Goal: Ask a question: Seek information or help from site administrators or community

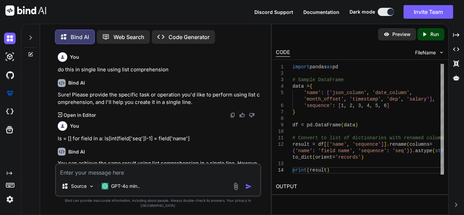
scroll to position [2125, 0]
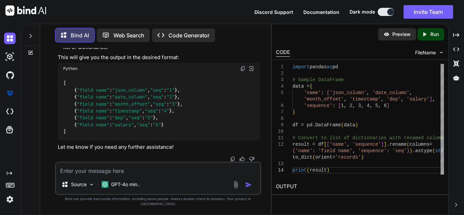
click at [33, 50] on icon at bounding box center [30, 52] width 5 height 5
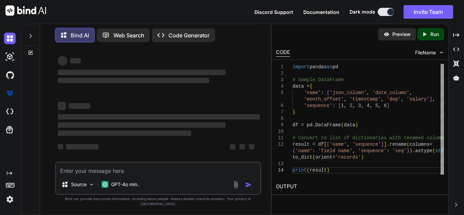
scroll to position [1, 0]
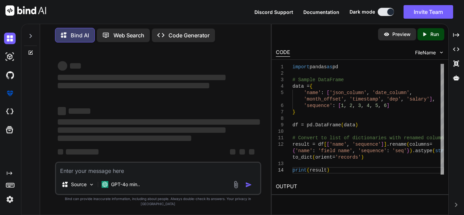
type textarea "x"
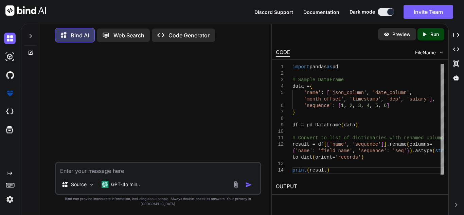
scroll to position [0, 0]
click at [166, 175] on textarea at bounding box center [158, 169] width 204 height 12
type textarea "G"
type textarea "x"
type textarea "Gi"
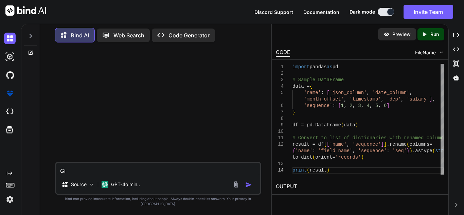
type textarea "x"
type textarea "Giv"
type textarea "x"
type textarea "Give"
type textarea "x"
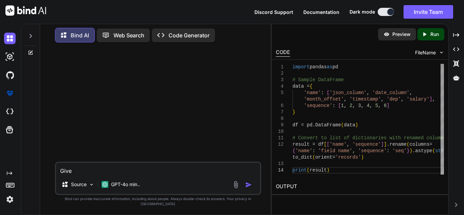
type textarea "Give"
type textarea "x"
type textarea "Give m"
type textarea "x"
type textarea "Give me"
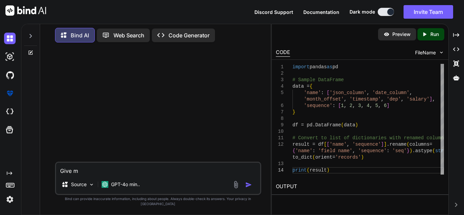
type textarea "x"
type textarea "Give me"
type textarea "x"
type textarea "Give me a"
type textarea "x"
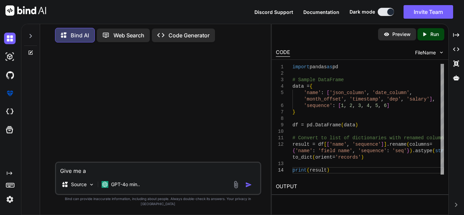
type textarea "Give me a"
type textarea "x"
type textarea "Give me a l"
type textarea "x"
type textarea "Give me a lo"
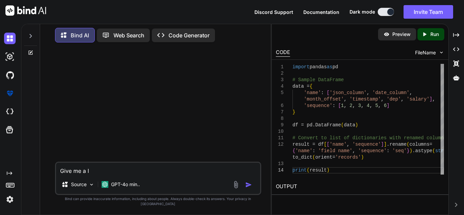
type textarea "x"
type textarea "Give me a log"
type textarea "x"
type textarea "Give me a logi"
type textarea "x"
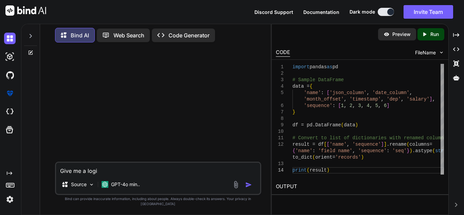
type textarea "Give me a logia"
type textarea "x"
type textarea "Give me a logial"
type textarea "x"
type textarea "Give me a logia"
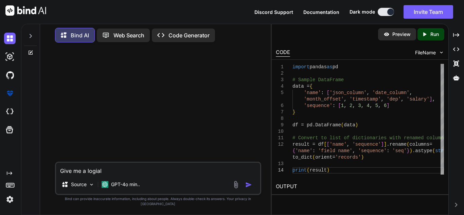
type textarea "x"
type textarea "Give me a logi"
type textarea "x"
type textarea "Give me a logic"
type textarea "x"
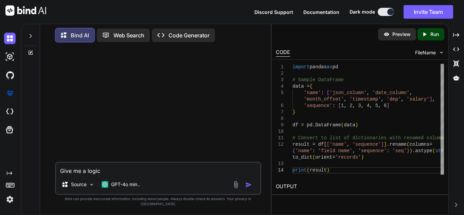
type textarea "Give me a logica"
type textarea "x"
type textarea "Give me a logical"
type textarea "x"
type textarea "Give me a logicaly"
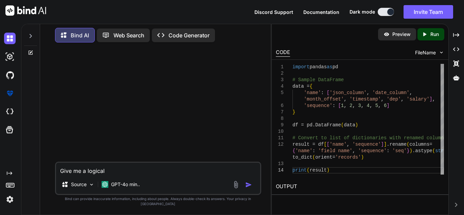
type textarea "x"
type textarea "Give me a logicaly"
type textarea "x"
type textarea "Give me a logicaly"
type textarea "x"
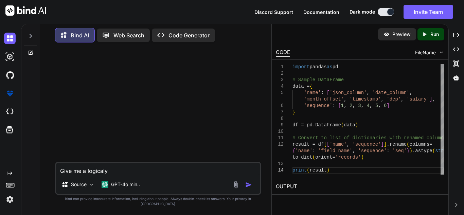
type textarea "Give me a logical"
type textarea "x"
type textarea "Give me a logicall"
type textarea "x"
type textarea "Give me a logically"
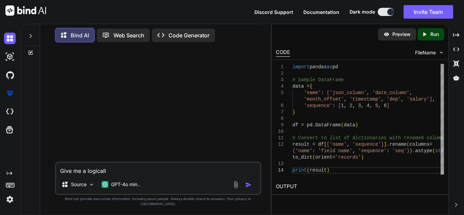
type textarea "x"
type textarea "Give me a logically"
type textarea "x"
type textarea "Give me a logically n"
type textarea "x"
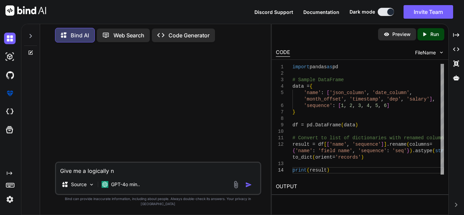
type textarea "Give me a logically na"
type textarea "x"
type textarea "Give me a logically nam"
type textarea "x"
type textarea "Give me a logically name"
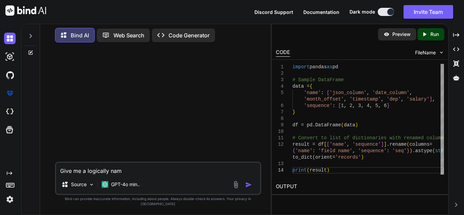
type textarea "x"
type textarea "Give me a logically name"
type textarea "x"
type textarea "Give me a logically name f"
type textarea "x"
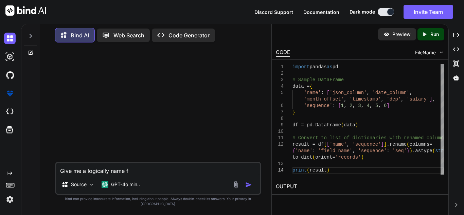
type textarea "Give me a logically name fo"
type textarea "x"
type textarea "Give me a logically name for"
type textarea "x"
type textarea "Give me a logically name for"
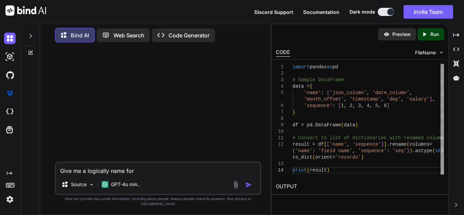
type textarea "x"
type textarea "Give me a logically name for f"
type textarea "x"
type textarea "Give me a logically name for fo"
type textarea "x"
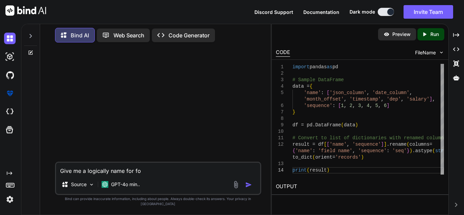
type textarea "Give me a logically name for fol"
type textarea "x"
type textarea "Give me a logically name for foll"
type textarea "x"
type textarea "Give me a logically name for follo"
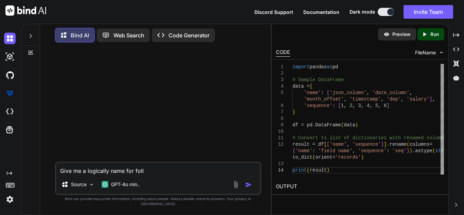
type textarea "x"
type textarea "Give me a logically name for follow"
type textarea "x"
type textarea "Give me a logically name for followi"
type textarea "x"
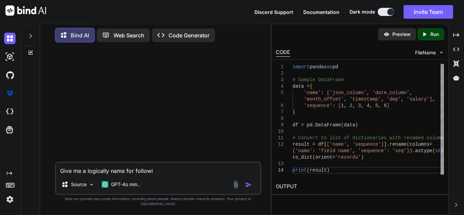
type textarea "Give me a logically name for followin"
type textarea "x"
type textarea "Give me a logically name for following"
type textarea "x"
type textarea "Give me a logically name for following"
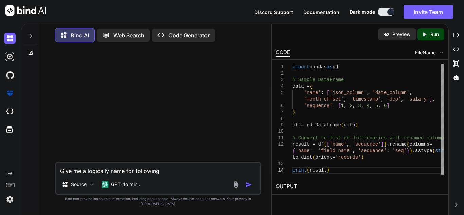
type textarea "x"
type textarea "Give me a logically name for following f"
type textarea "x"
type textarea "Give me a logically name for following fu"
type textarea "x"
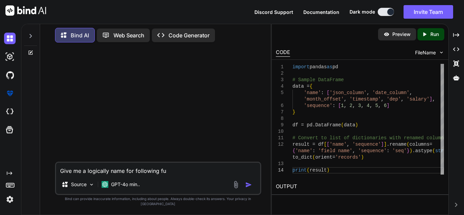
type textarea "Give me a logically name for following fun"
type textarea "x"
type textarea "Give me a logically name for following func"
type textarea "x"
type textarea "Give me a logically name for following funct"
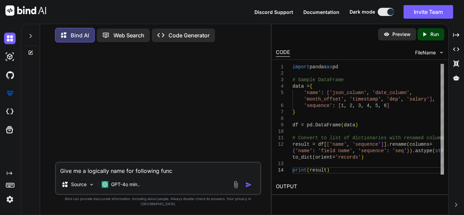
type textarea "x"
type textarea "Give me a logically name for following functi"
type textarea "x"
type textarea "Give me a logically name for following functiO"
type textarea "x"
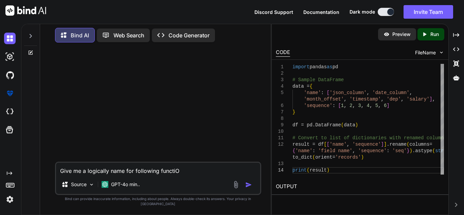
type textarea "Give me a logically name for following functiON"
type textarea "x"
type textarea "Give me a logically name for following functiO"
type textarea "x"
type textarea "Give me a logically name for following functi"
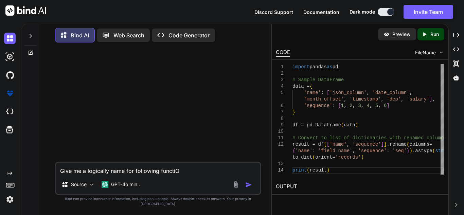
type textarea "x"
type textarea "Give me a logically name for following functio"
type textarea "x"
type textarea "Give me a logically name for following function"
type textarea "x"
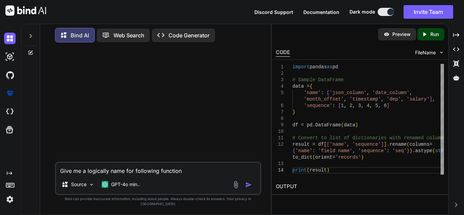
type textarea "Give me a logically name for following function:"
type textarea "x"
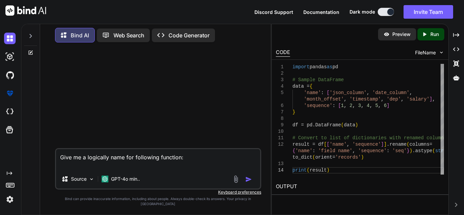
type textarea "Give me a logically name for following function:"
type textarea "x"
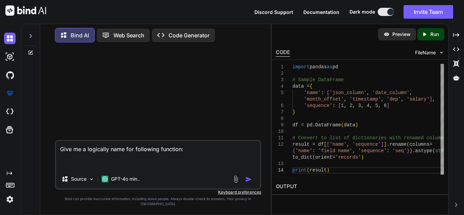
type textarea "Give me a logically name for following function: C"
type textarea "x"
type textarea "Give me a logically name for following function: Co"
type textarea "x"
type textarea "Give me a logically name for following function: Col"
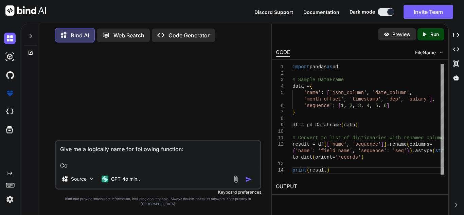
type textarea "x"
type textarea "Give me a logically name for following function: Colu"
type textarea "x"
type textarea "Give me a logically name for following function: Colum"
type textarea "x"
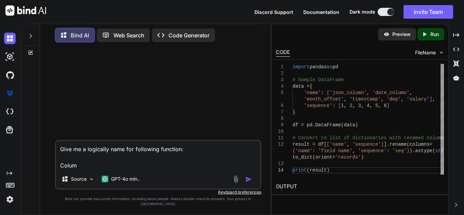
type textarea "Give me a logically name for following function: [GEOGRAPHIC_DATA]"
type textarea "x"
type textarea "Give me a logically name for following function: [GEOGRAPHIC_DATA]"
type textarea "x"
type textarea "Give me a logically name for following function: Column m"
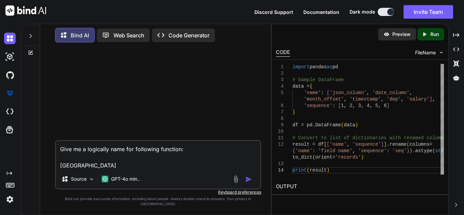
type textarea "x"
type textarea "Give me a logically name for following function: Column mi"
type textarea "x"
type textarea "Give me a logically name for following function: Column mis"
type textarea "x"
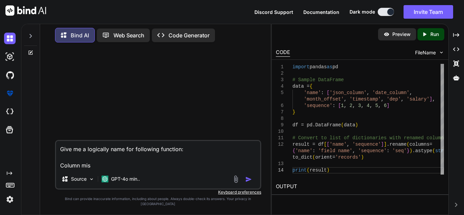
type textarea "Give me a logically name for following function: Column mist"
type textarea "x"
type textarea "Give me a logically name for following function: Column mista"
type textarea "x"
type textarea "Give me a logically name for following function: Column mistac"
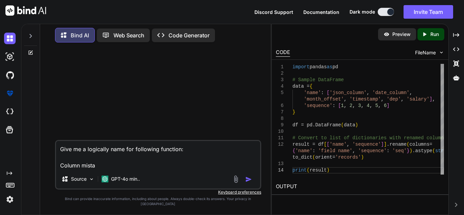
type textarea "x"
type textarea "Give me a logically name for following function: Column mistach"
type textarea "x"
type textarea "Give me a logically name for following function: Column mistac"
type textarea "x"
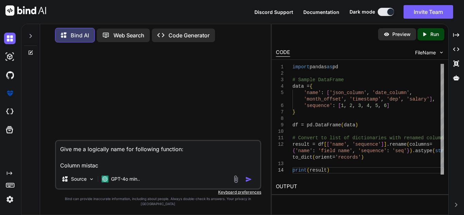
type textarea "Give me a logically name for following function: Column mista"
type textarea "x"
type textarea "Give me a logically name for following function: Column mist"
type textarea "x"
type textarea "Give me a logically name for following function: Column mis"
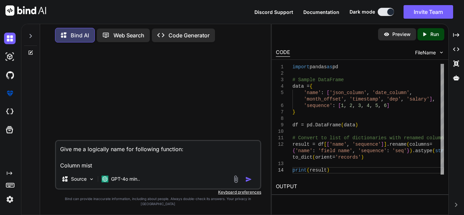
type textarea "x"
type textarea "Give me a logically name for following function: Column mism"
type textarea "x"
type textarea "Give me a logically name for following function: Column misma"
type textarea "x"
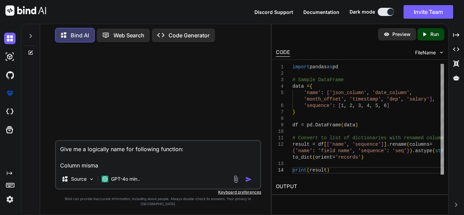
type textarea "Give me a logically name for following function: Column mismat"
type textarea "x"
type textarea "Give me a logically name for following function: Column mismatc"
type textarea "x"
type textarea "Give me a logically name for following function: Column mismatch"
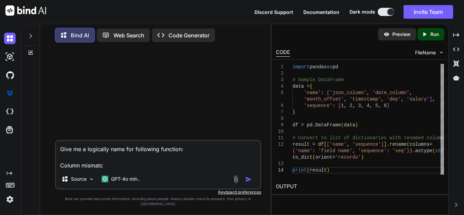
type textarea "x"
type textarea "Give me a logically name for following function: Column mismatch:"
type textarea "x"
type textarea "Give me a logically name for following function: Column mismatch:"
type textarea "x"
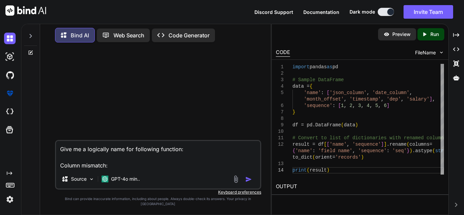
type textarea "Give me a logically name for following function: Column mismatch: c"
type textarea "x"
type textarea "Give me a logically name for following function: Column mismatch: ch"
type textarea "x"
type textarea "Give me a logically name for following function: Column mismatch: che"
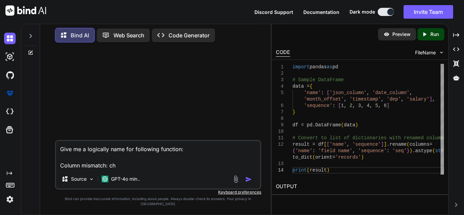
type textarea "x"
type textarea "Give me a logically name for following function: Column mismatch: chec"
type textarea "x"
type textarea "Give me a logically name for following function: Column mismatch: check"
type textarea "x"
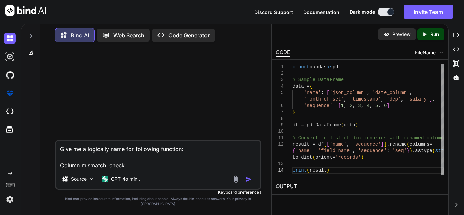
type textarea "Give me a logically name for following function: Column mismatch: check"
type textarea "x"
type textarea "Give me a logically name for following function: Column mismatch: check i"
type textarea "x"
type textarea "Give me a logically name for following function: Column mismatch: check if"
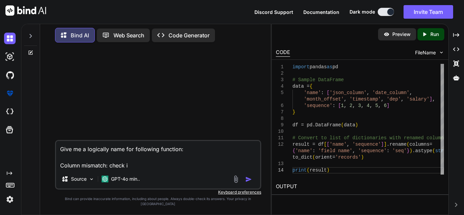
type textarea "x"
type textarea "Give me a logically name for following function: Column mismatch: check if"
type textarea "x"
type textarea "Give me a logically name for following function: Column mismatch: check if c"
type textarea "x"
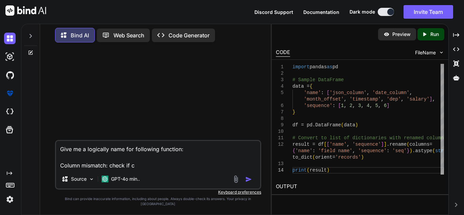
type textarea "Give me a logically name for following function: Column mismatch: check if co"
type textarea "x"
type textarea "Give me a logically name for following function: Column mismatch: check if con"
type textarea "x"
type textarea "Give me a logically name for following function: Column mismatch: check if conf"
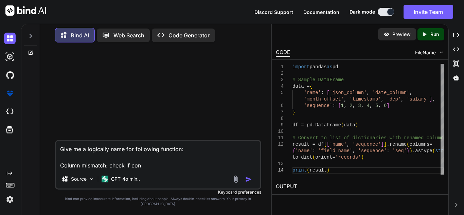
type textarea "x"
type textarea "Give me a logically name for following function: Column mismatch: check if confi"
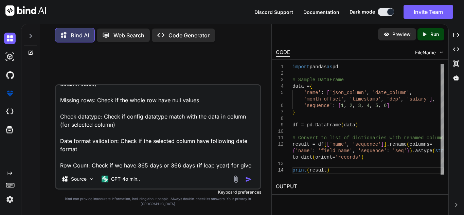
scroll to position [66, 0]
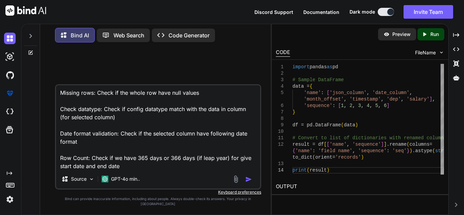
click at [230, 162] on textarea "Give me a logically name for following function: Column mismatch: check if conf…" at bounding box center [158, 127] width 204 height 84
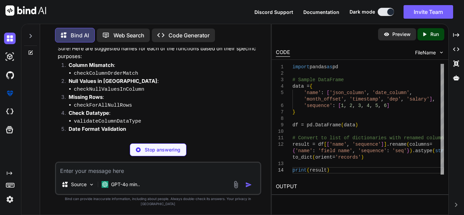
scroll to position [233, 0]
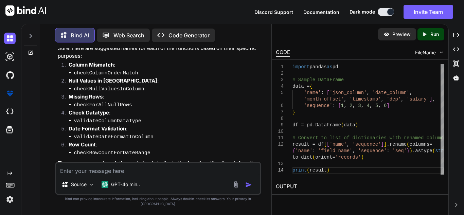
click at [122, 71] on code "checkColumnOrderMatch" at bounding box center [106, 73] width 64 height 6
copy code "checkColumnOrderMatch"
click at [98, 86] on code "checkNullValuesInColumn" at bounding box center [109, 89] width 70 height 6
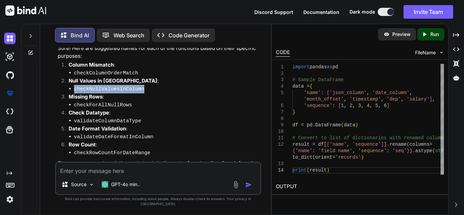
copy code "checkNullValuesInColumn"
click at [94, 102] on code "checkForAllNullRows" at bounding box center [103, 105] width 58 height 6
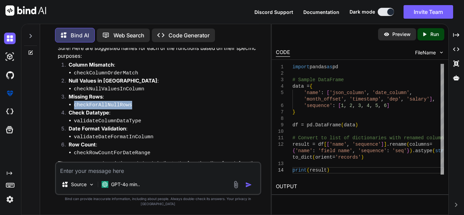
click at [94, 102] on code "checkForAllNullRows" at bounding box center [103, 105] width 58 height 6
copy code "checkForAllNullRows"
click at [118, 119] on code "validateColumnDataType" at bounding box center [107, 121] width 67 height 6
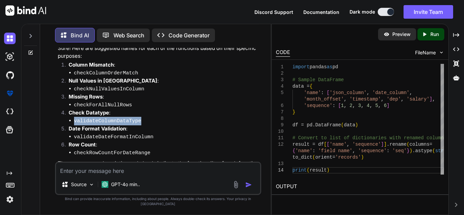
click at [118, 119] on code "validateColumnDataType" at bounding box center [107, 121] width 67 height 6
copy code "validateColumnDataType"
click at [107, 134] on code "validateDateFormatInColumn" at bounding box center [113, 137] width 79 height 6
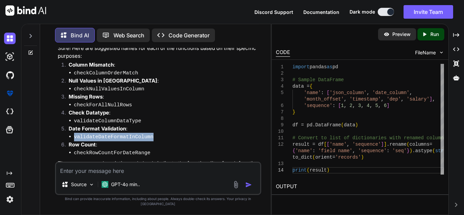
click at [107, 134] on code "validateDateFormatInColumn" at bounding box center [113, 137] width 79 height 6
copy code "validateDateFormatInColumn"
click at [113, 150] on code "checkRowCountForDateRange" at bounding box center [112, 153] width 76 height 6
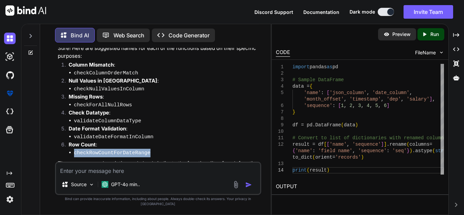
click at [113, 150] on code "checkRowCountForDateRange" at bounding box center [112, 153] width 76 height 6
copy code "checkRowCountForDateRange"
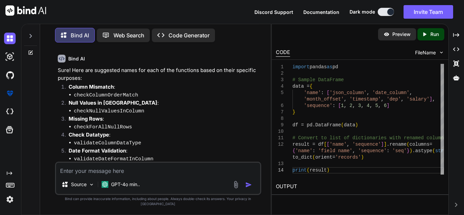
scroll to position [240, 0]
